Goal: Navigation & Orientation: Find specific page/section

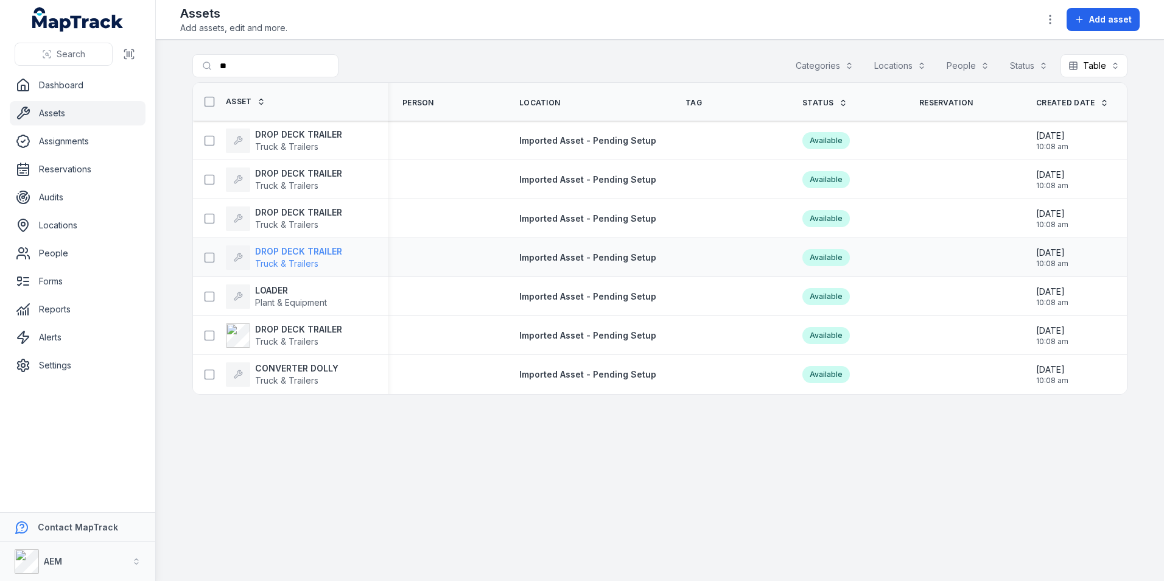
click at [288, 246] on strong "DROP DECK TRAILER" at bounding box center [298, 251] width 87 height 12
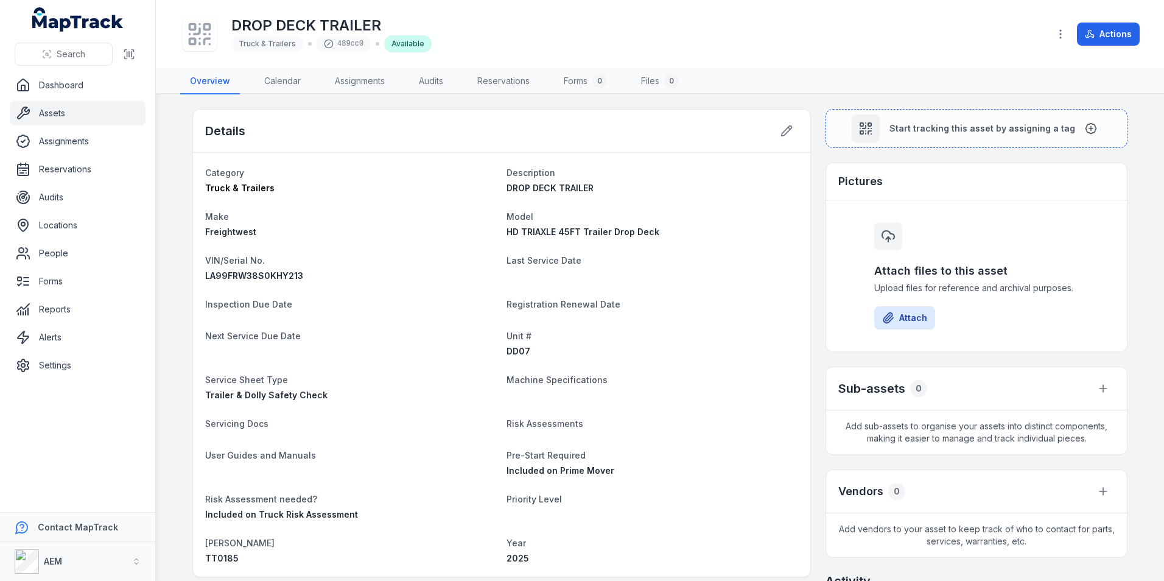
click at [766, 132] on div "Details" at bounding box center [501, 131] width 617 height 43
click at [788, 128] on icon at bounding box center [786, 131] width 12 height 12
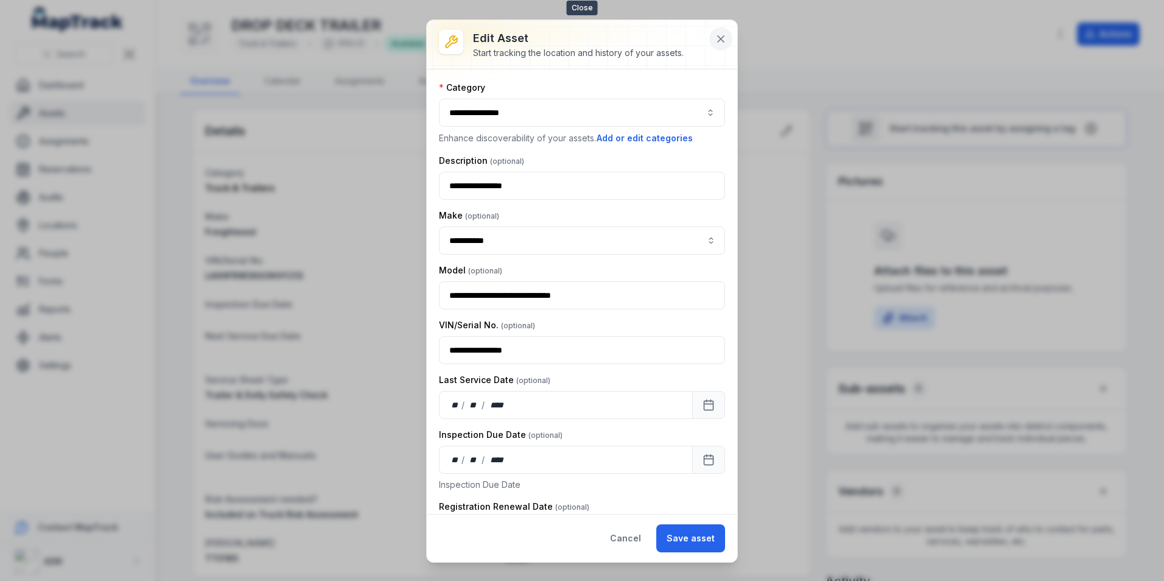
click at [716, 40] on icon at bounding box center [721, 39] width 12 height 12
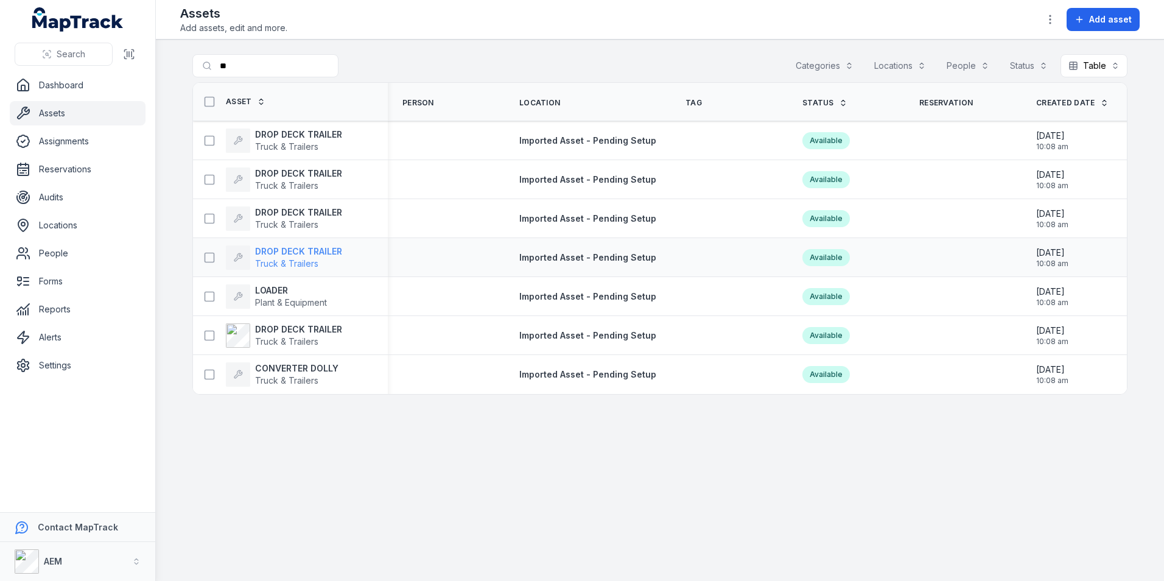
click at [304, 247] on strong "DROP DECK TRAILER" at bounding box center [298, 251] width 87 height 12
click at [319, 205] on div "DROP DECK TRAILER Truck & Trailers" at bounding box center [290, 218] width 195 height 34
click at [329, 208] on strong "DROP DECK TRAILER" at bounding box center [298, 212] width 87 height 12
click at [325, 134] on strong "DROP DECK TRAILER" at bounding box center [298, 134] width 87 height 12
drag, startPoint x: 248, startPoint y: 80, endPoint x: 231, endPoint y: 69, distance: 19.8
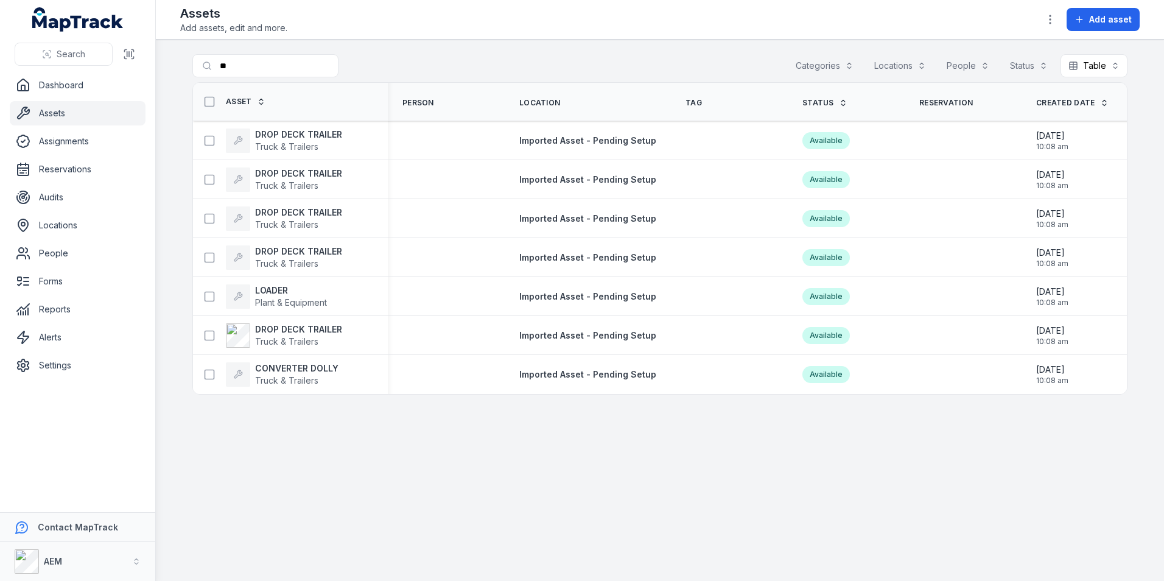
click at [231, 69] on div "Search for assets ** Categories Locations People Status Table *****" at bounding box center [659, 68] width 935 height 28
drag, startPoint x: 233, startPoint y: 66, endPoint x: 211, endPoint y: 69, distance: 22.0
click at [211, 69] on input "**" at bounding box center [289, 65] width 195 height 23
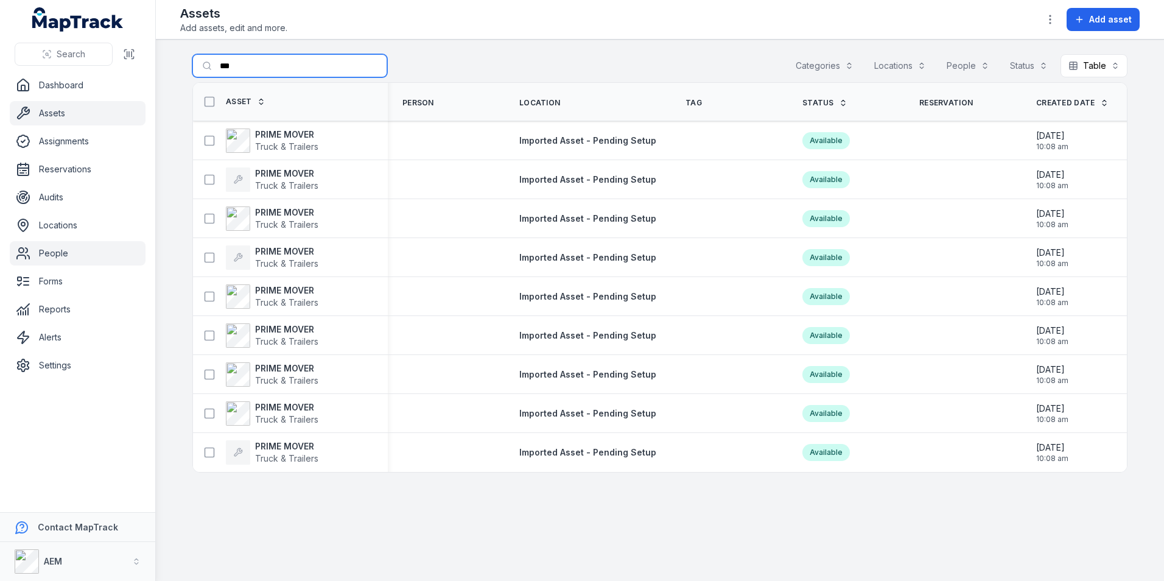
type input "***"
click at [44, 263] on link "People" at bounding box center [78, 253] width 136 height 24
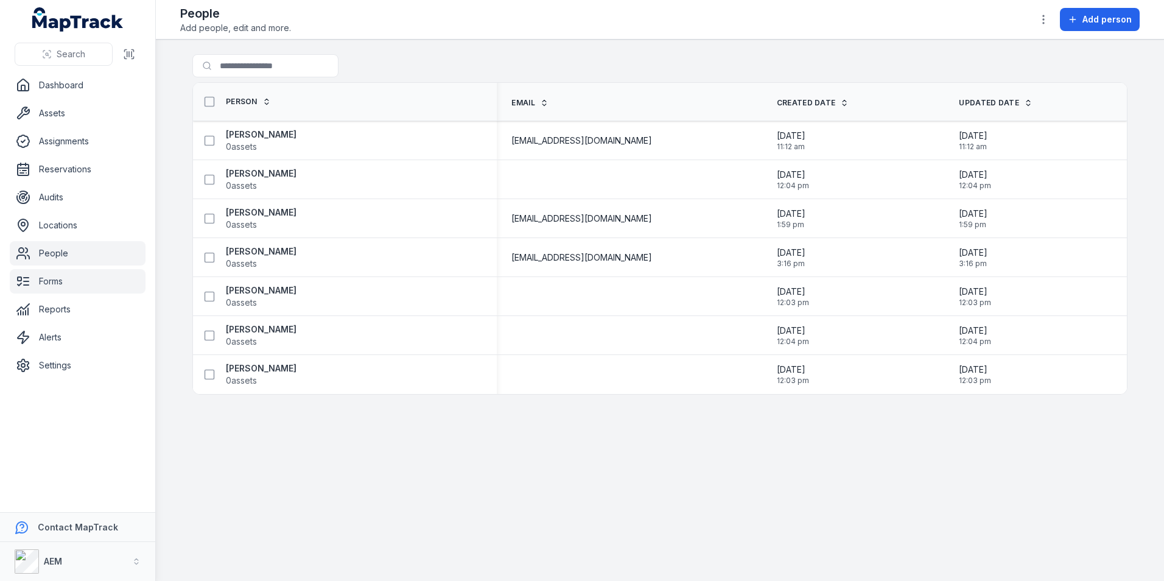
click at [74, 287] on link "Forms" at bounding box center [78, 281] width 136 height 24
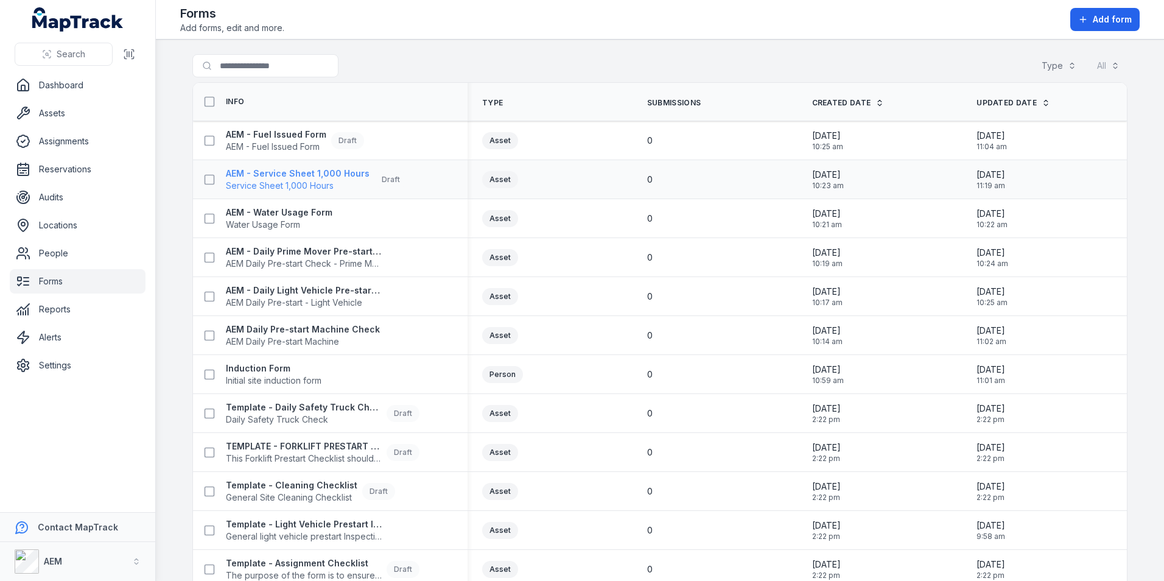
click at [309, 187] on span "Service Sheet 1,000 Hours" at bounding box center [298, 186] width 144 height 12
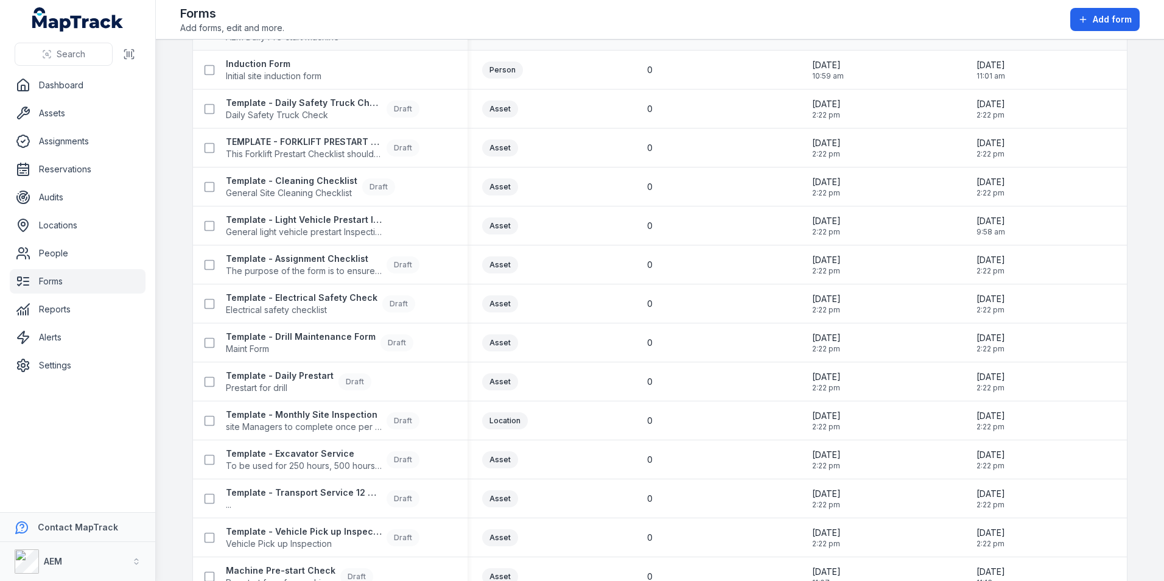
scroll to position [363, 0]
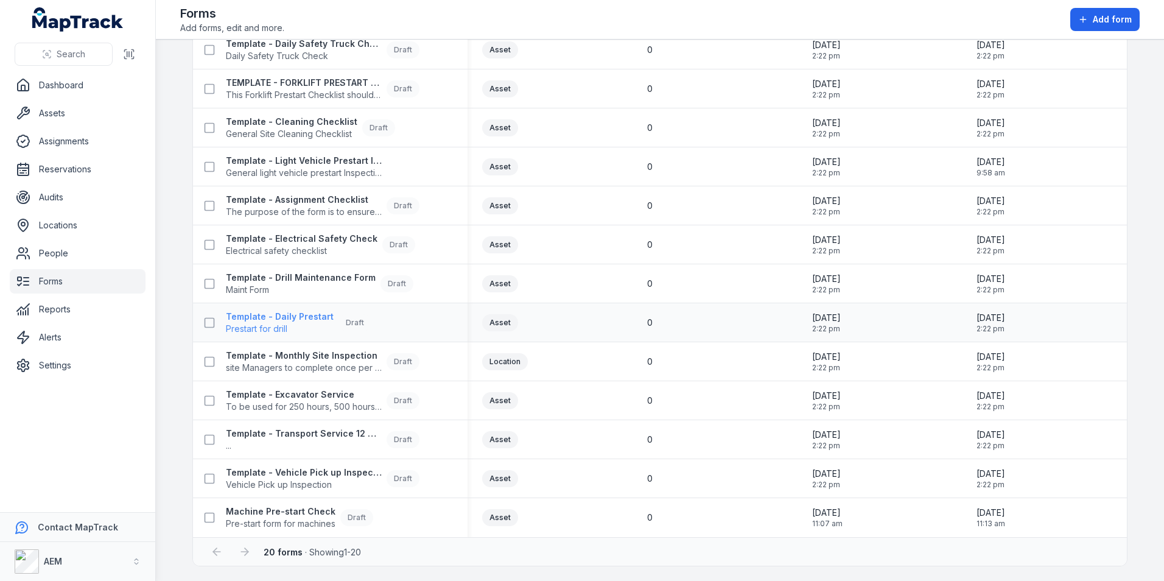
click at [274, 315] on strong "Template - Daily Prestart" at bounding box center [280, 316] width 108 height 12
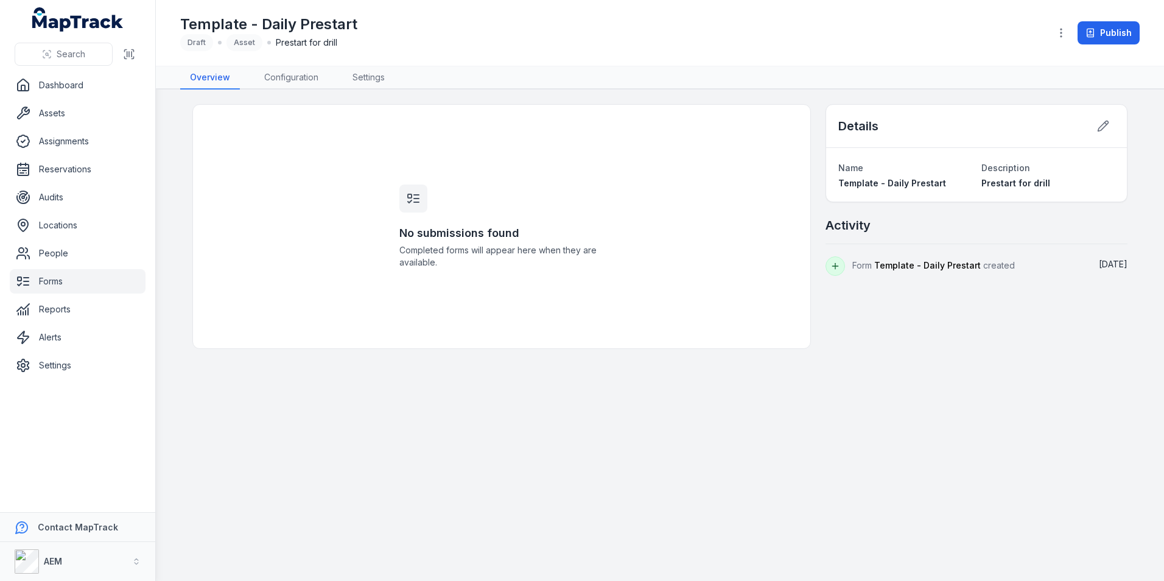
click at [432, 258] on span "Completed forms will appear here when they are available." at bounding box center [501, 256] width 205 height 24
click at [287, 81] on link "Configuration" at bounding box center [291, 77] width 74 height 23
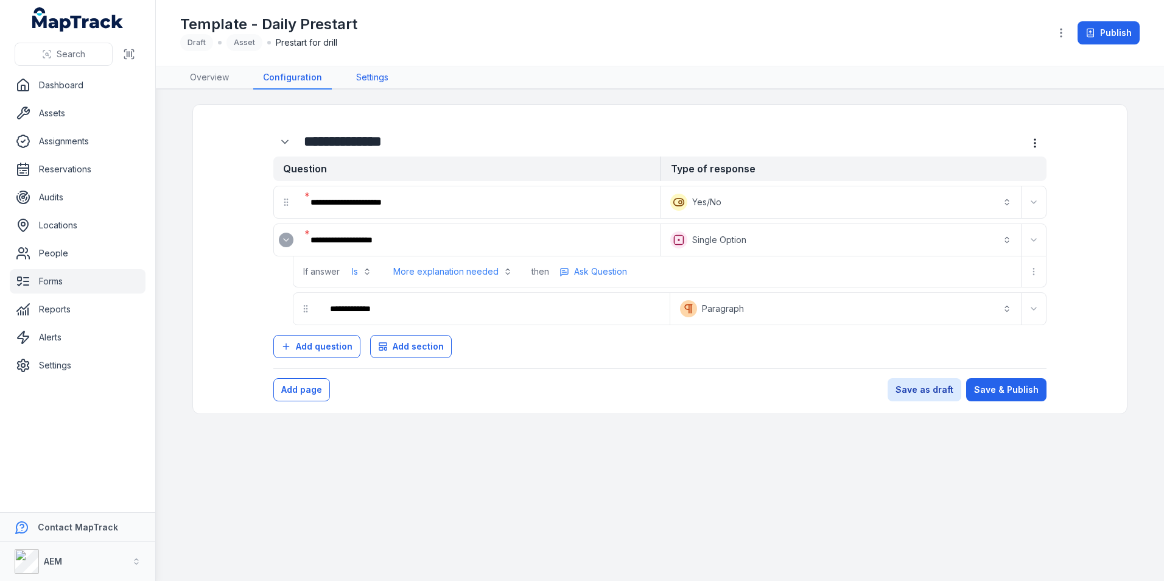
click at [365, 77] on link "Settings" at bounding box center [372, 77] width 52 height 23
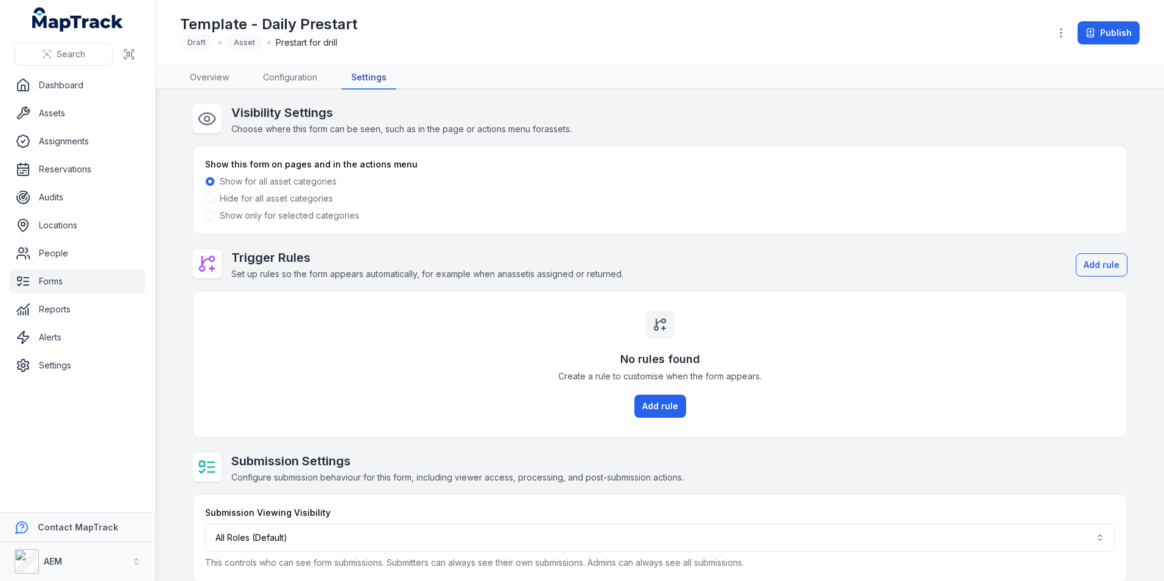
scroll to position [15, 0]
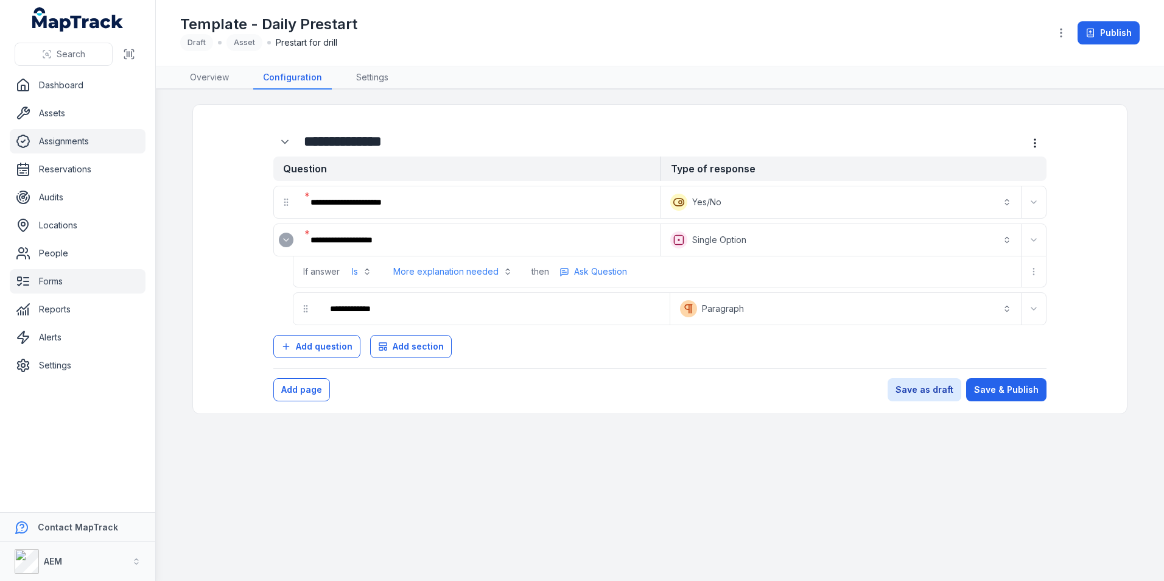
click at [79, 147] on link "Assignments" at bounding box center [78, 141] width 136 height 24
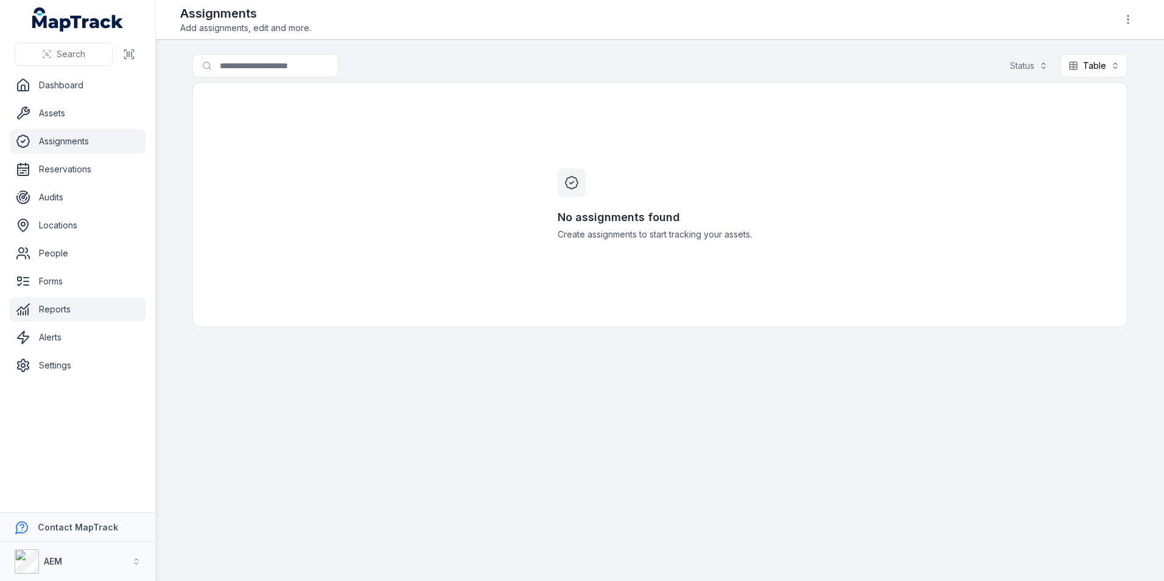
click at [75, 307] on link "Reports" at bounding box center [78, 309] width 136 height 24
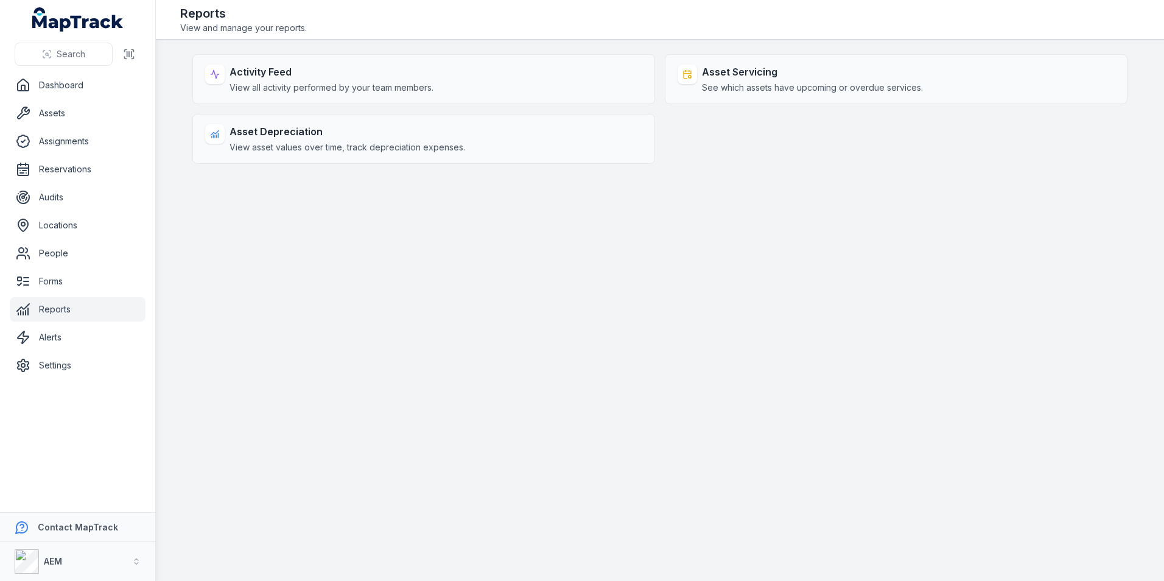
click at [72, 318] on link "Reports" at bounding box center [78, 309] width 136 height 24
click at [75, 336] on link "Alerts" at bounding box center [78, 337] width 136 height 24
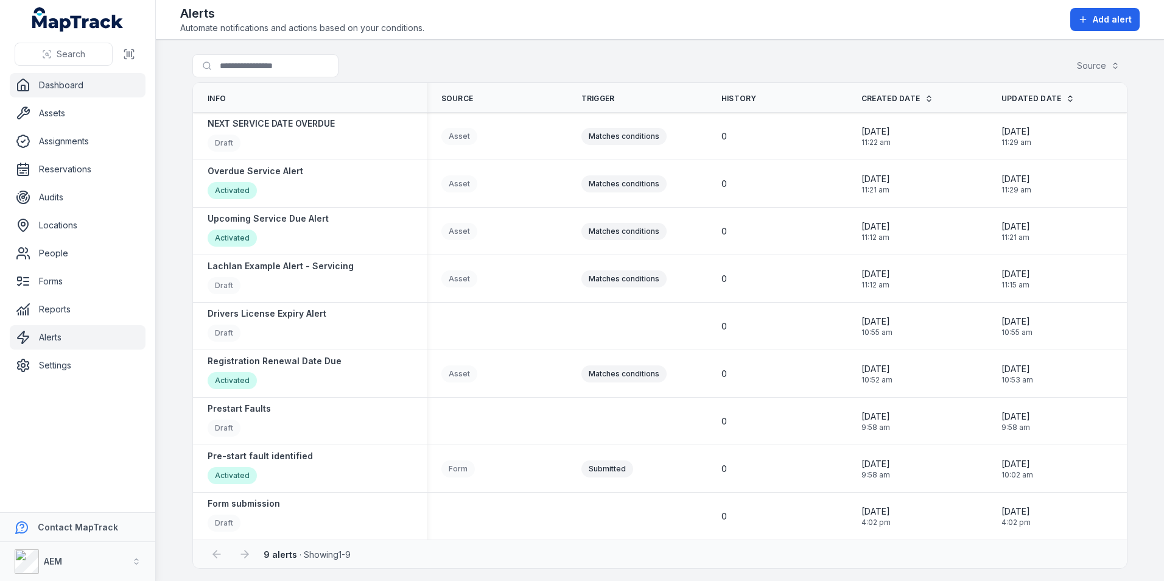
click at [70, 88] on link "Dashboard" at bounding box center [78, 85] width 136 height 24
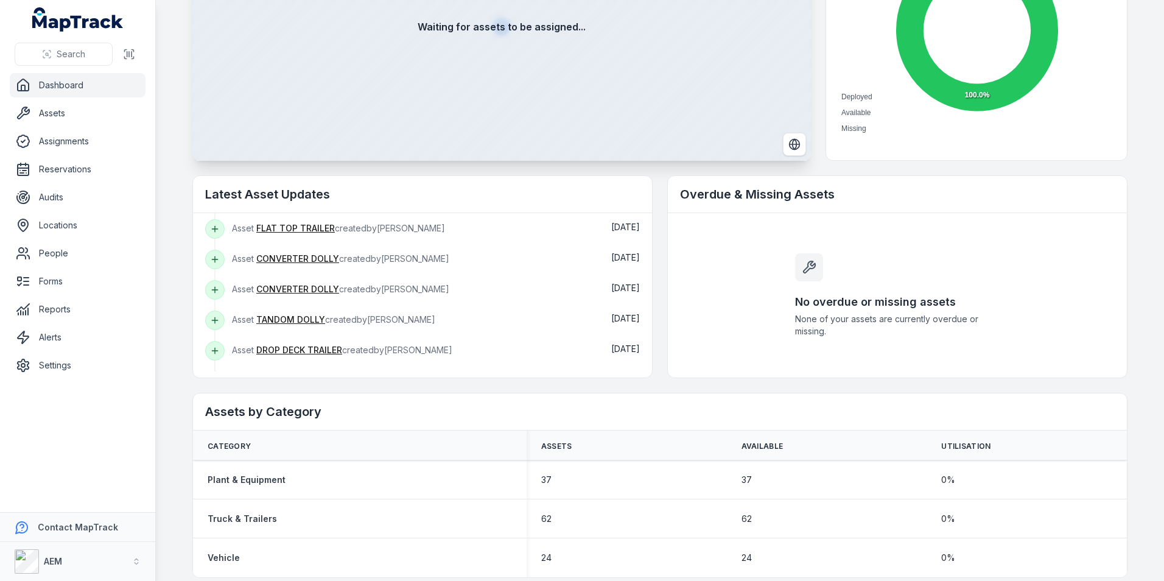
scroll to position [194, 0]
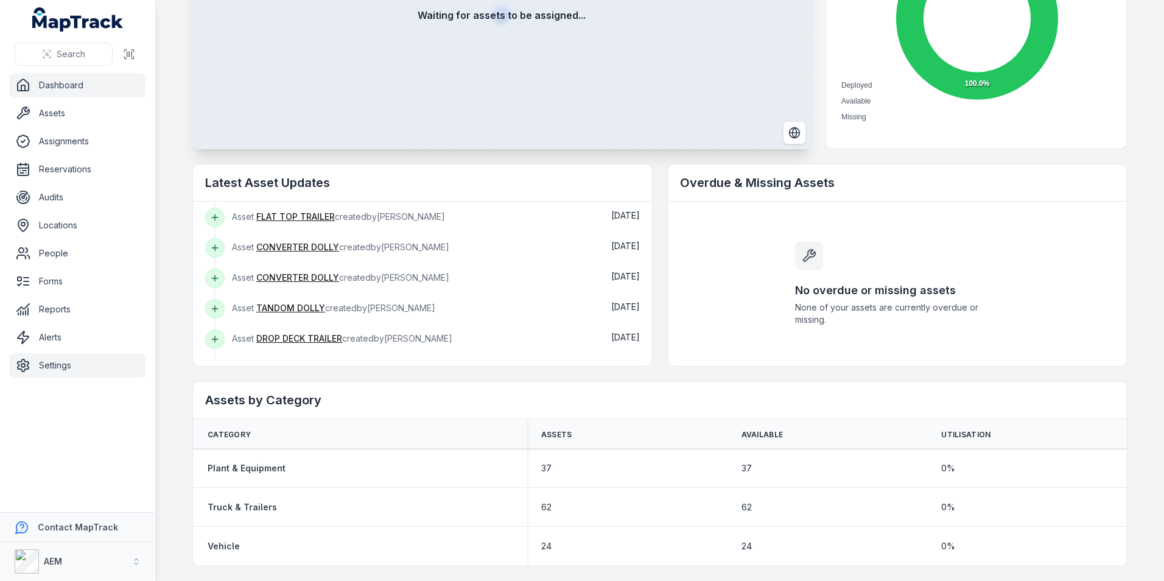
drag, startPoint x: 636, startPoint y: 490, endPoint x: 79, endPoint y: 372, distance: 569.9
click at [80, 372] on link "Settings" at bounding box center [78, 365] width 136 height 24
click at [79, 372] on link "Settings" at bounding box center [78, 365] width 136 height 24
